Goal: Information Seeking & Learning: Learn about a topic

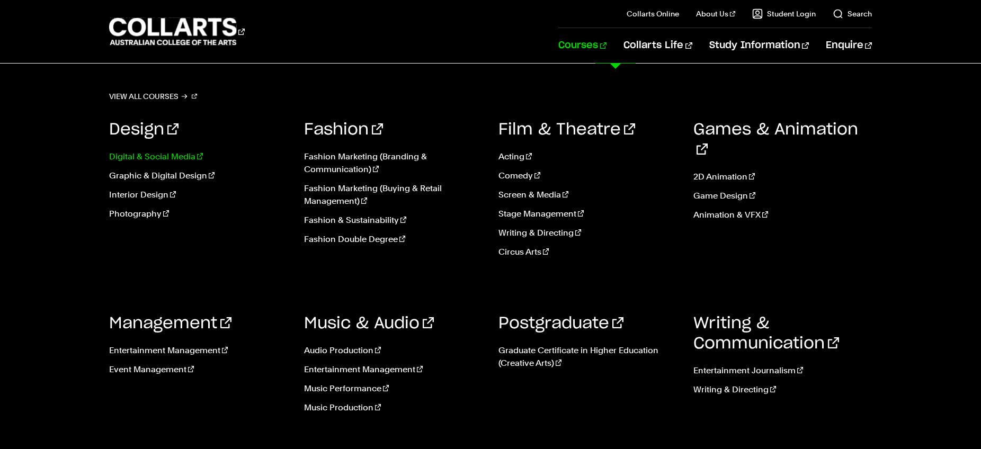
click at [148, 158] on link "Digital & Social Media" at bounding box center [198, 156] width 179 height 13
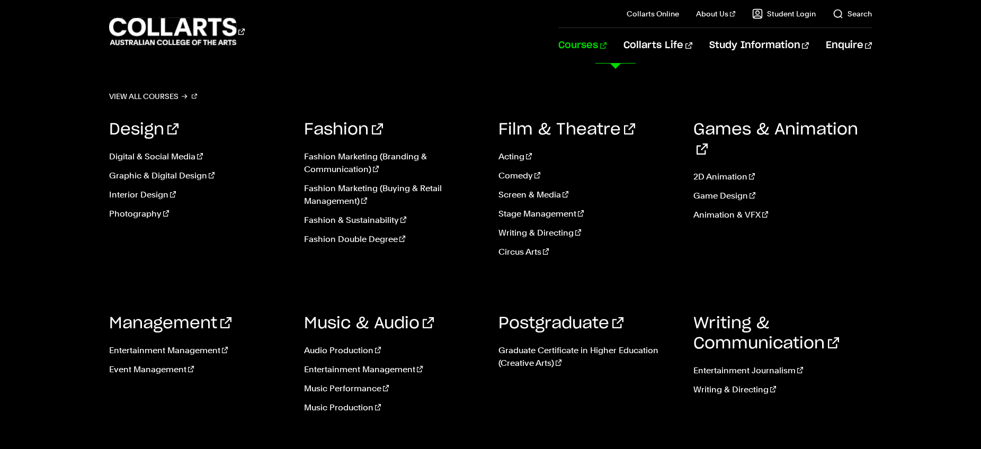
click at [606, 51] on link "Courses" at bounding box center [582, 45] width 48 height 35
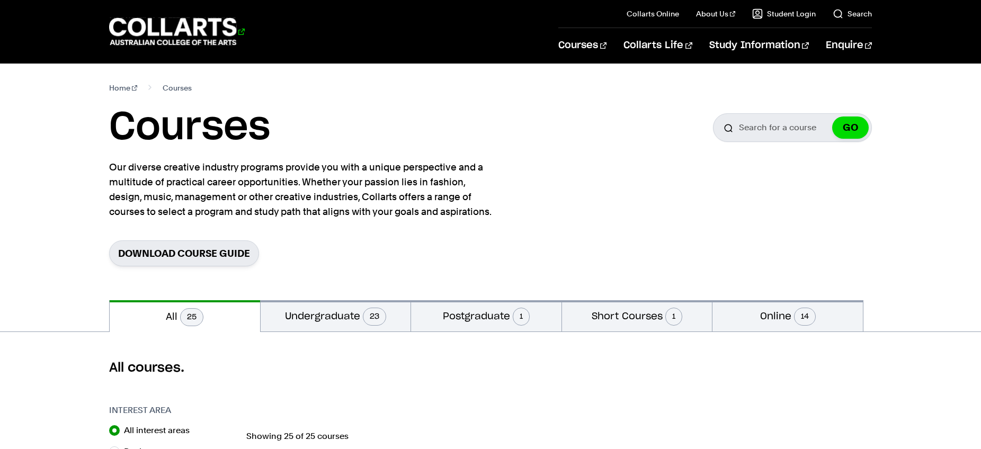
click at [195, 41] on 1 "Go to homepage" at bounding box center [173, 32] width 128 height 28
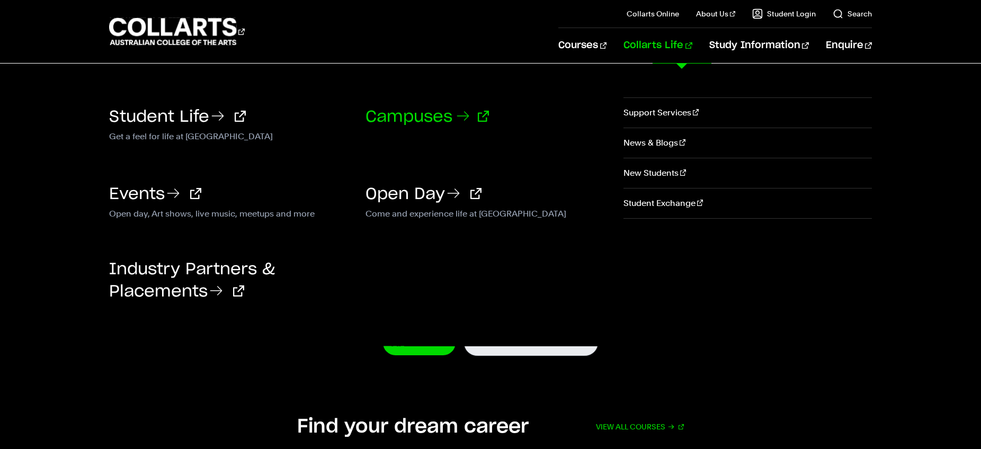
click at [415, 111] on link "Campuses" at bounding box center [426, 117] width 123 height 16
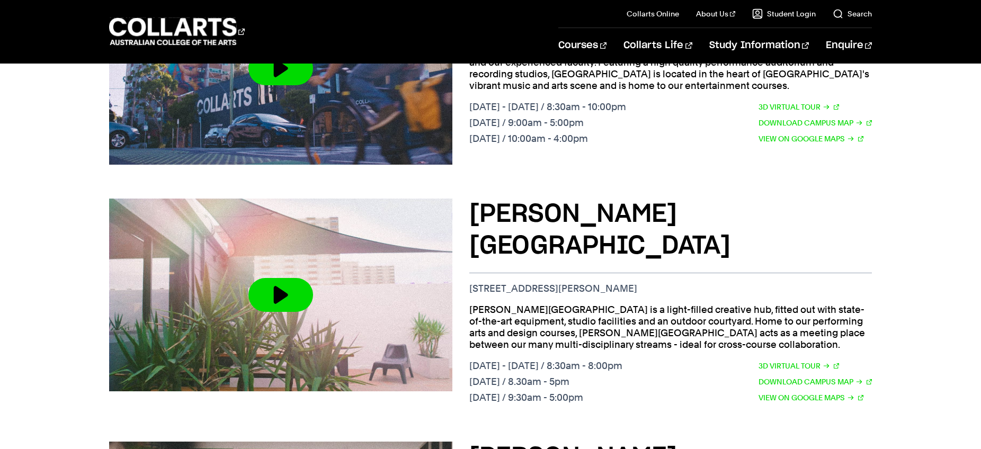
scroll to position [541, 0]
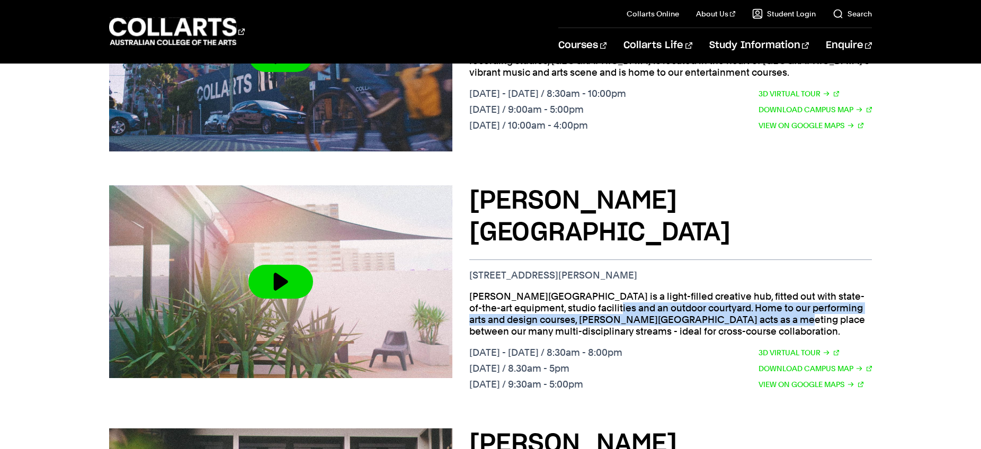
drag, startPoint x: 477, startPoint y: 258, endPoint x: 652, endPoint y: 269, distance: 175.1
click at [652, 291] on p "[PERSON_NAME][GEOGRAPHIC_DATA] is a light-filled creative hub, fitted out with …" at bounding box center [670, 314] width 403 height 47
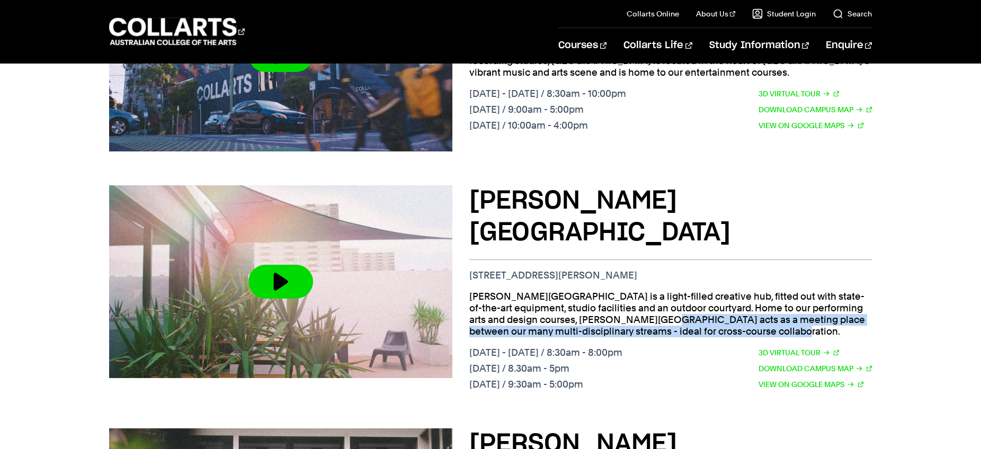
drag, startPoint x: 540, startPoint y: 274, endPoint x: 666, endPoint y: 286, distance: 126.6
click at [666, 291] on p "[PERSON_NAME][GEOGRAPHIC_DATA] is a light-filled creative hub, fitted out with …" at bounding box center [670, 314] width 403 height 47
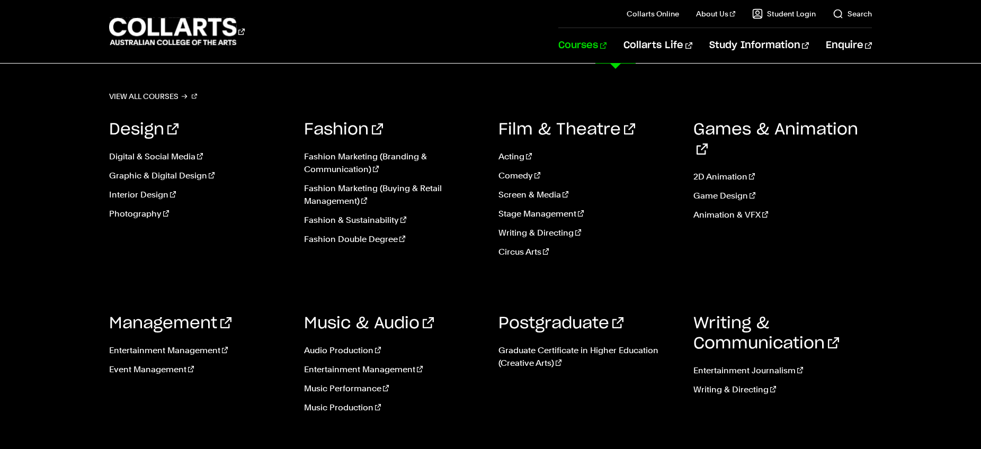
scroll to position [114, 0]
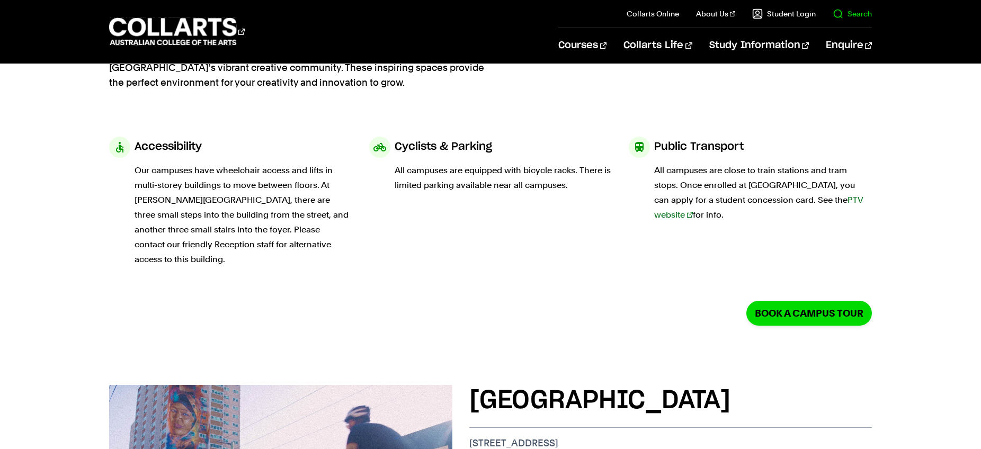
click at [845, 14] on link "Search" at bounding box center [852, 13] width 39 height 11
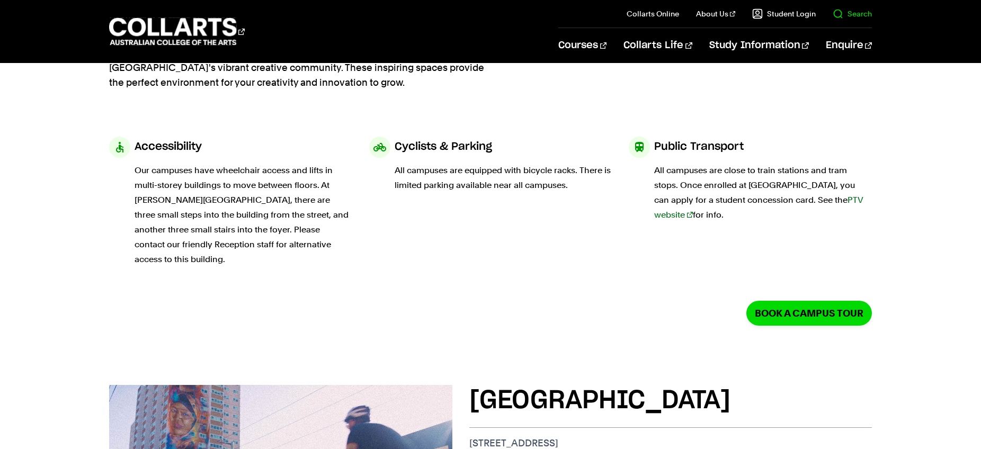
scroll to position [0, 0]
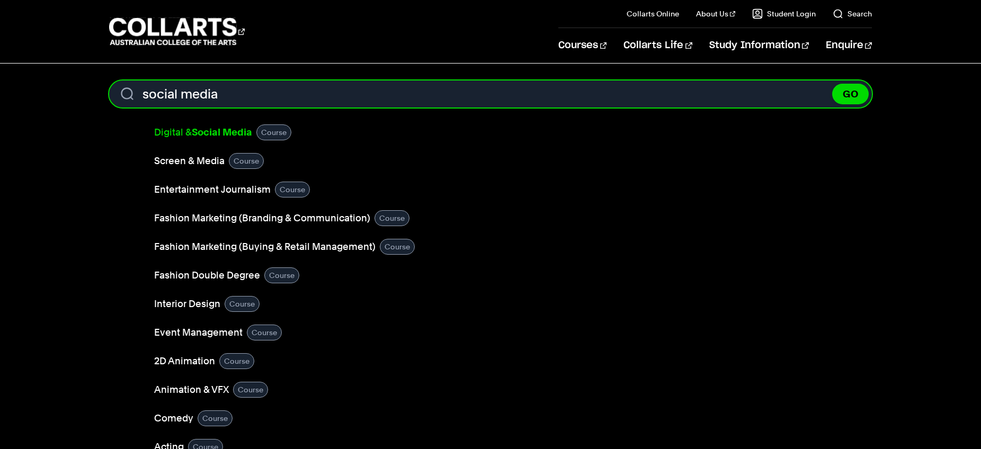
type input "social media"
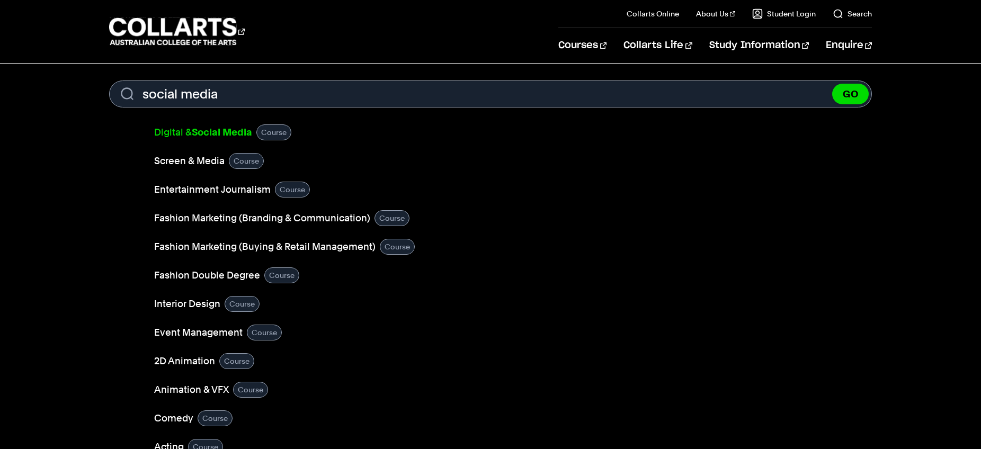
click at [204, 135] on b "Social Media" at bounding box center [222, 132] width 60 height 11
